Goal: Information Seeking & Learning: Learn about a topic

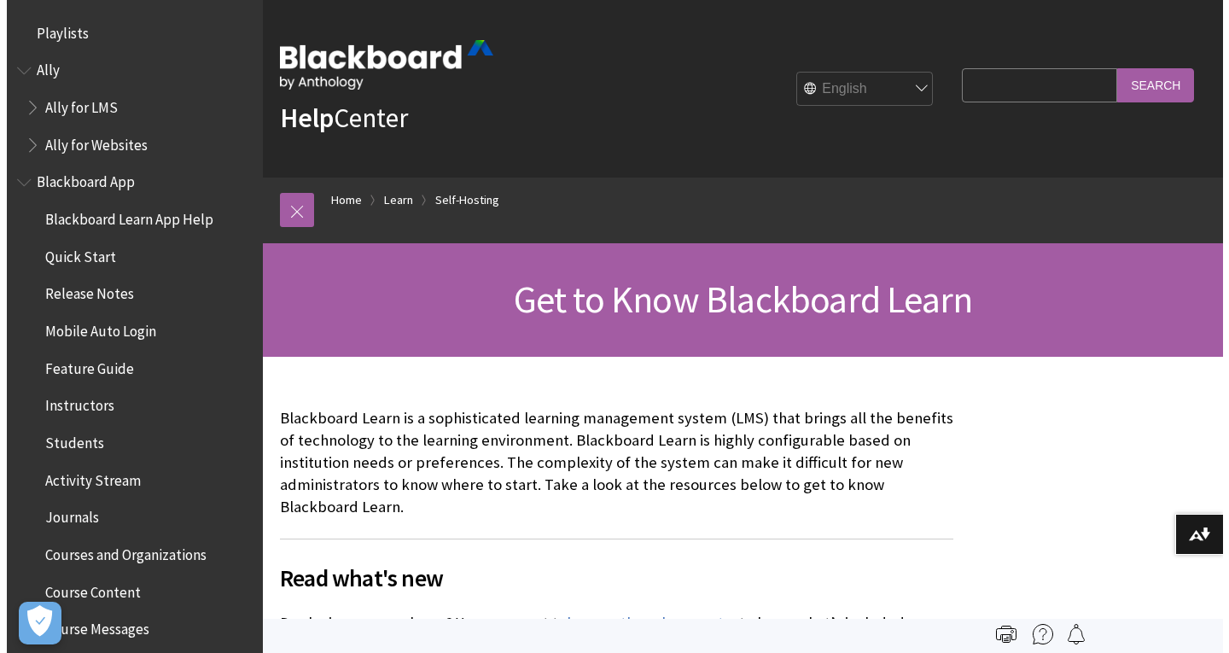
scroll to position [1682, 0]
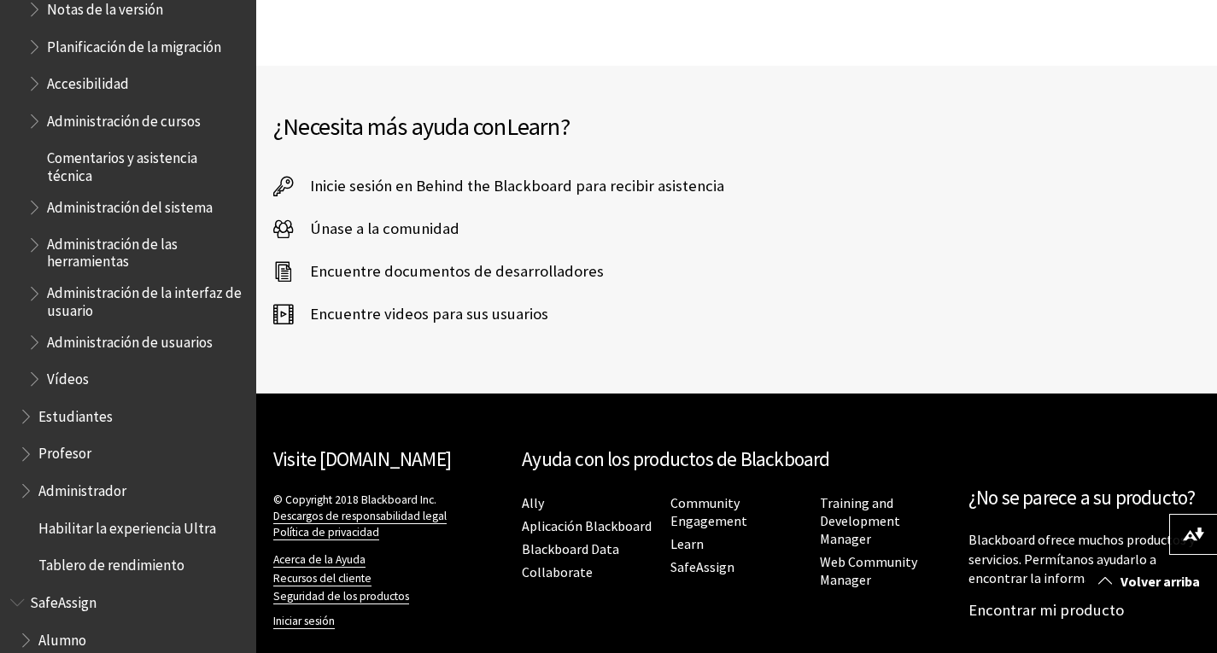
scroll to position [1655, 0]
